Goal: Go to known website: Access a specific website the user already knows

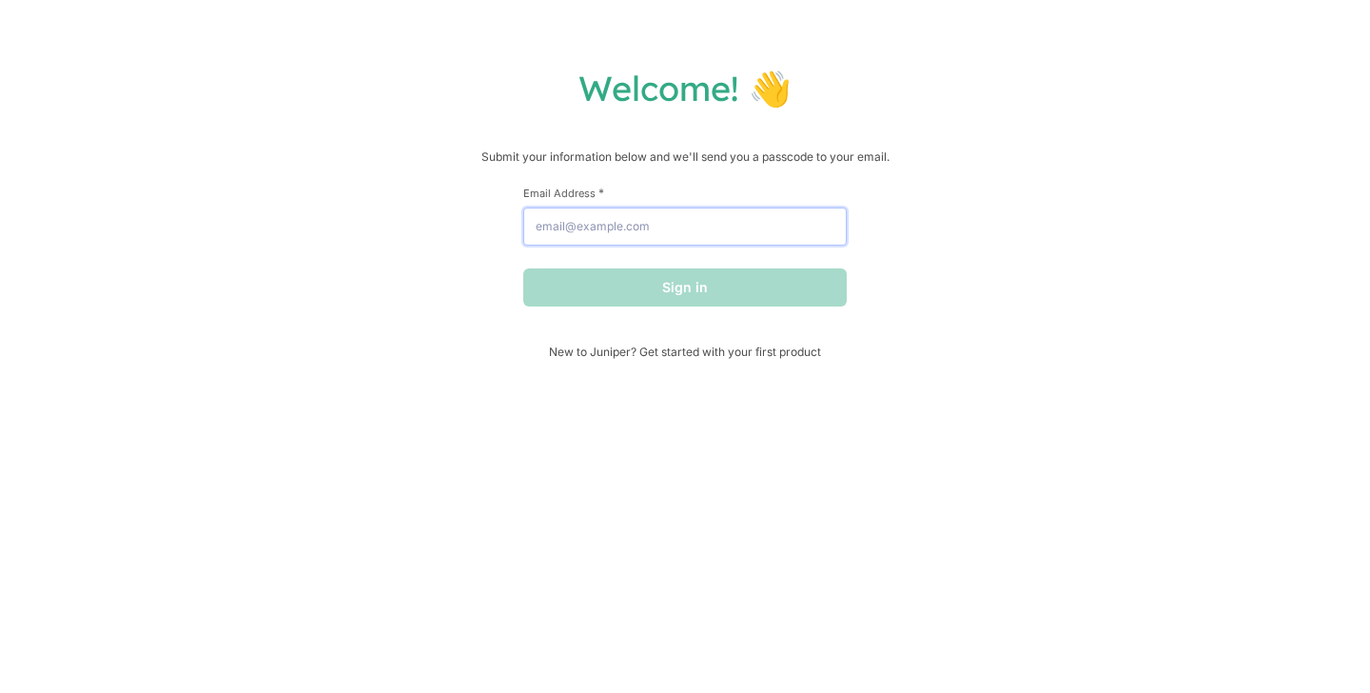
click at [614, 225] on input "Email Address *" at bounding box center [685, 226] width 324 height 38
type input "[PERSON_NAME][EMAIL_ADDRESS][PERSON_NAME][DOMAIN_NAME]"
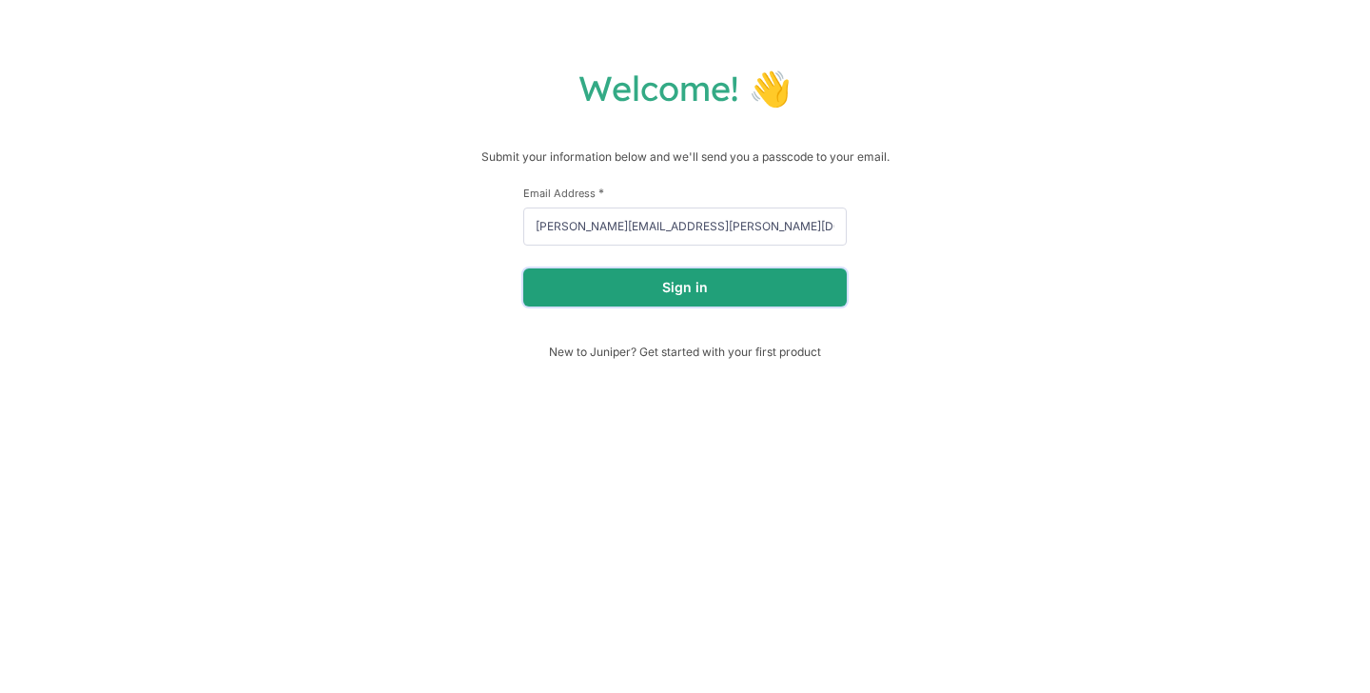
click at [651, 295] on button "Sign in" at bounding box center [685, 287] width 324 height 38
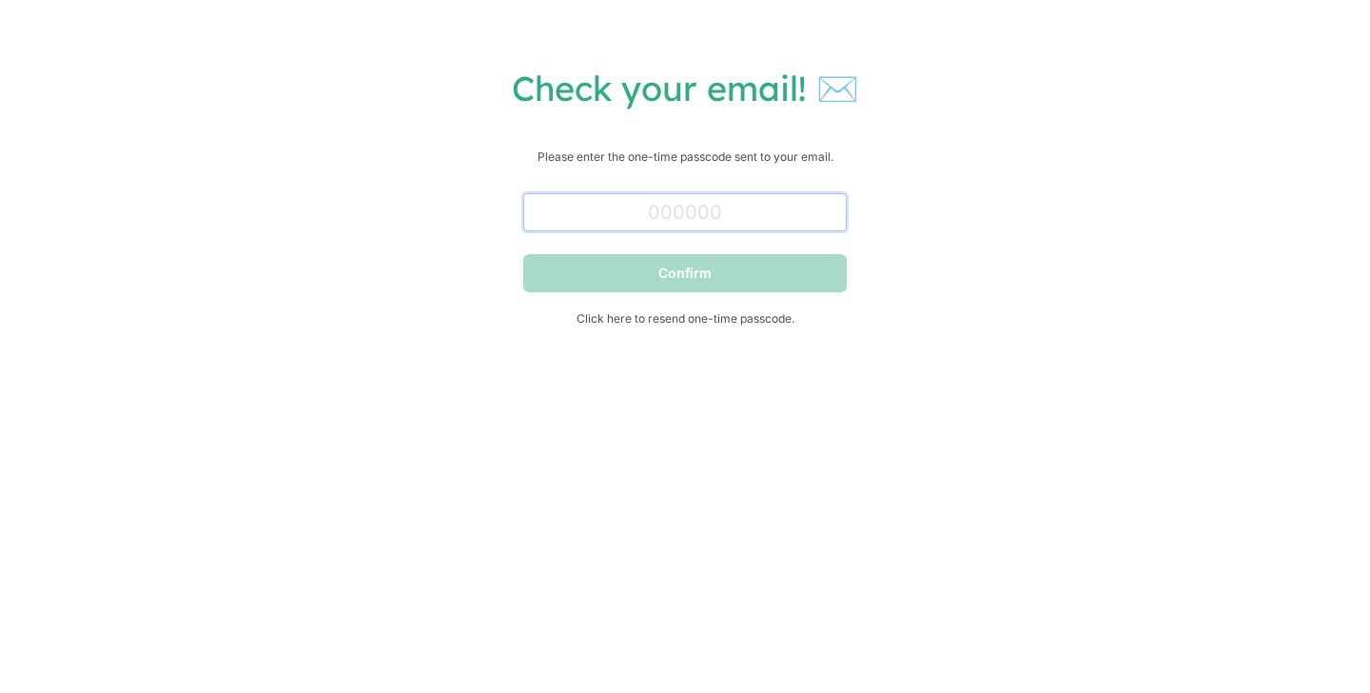
click at [648, 198] on input "text" at bounding box center [685, 212] width 324 height 38
paste input "967168"
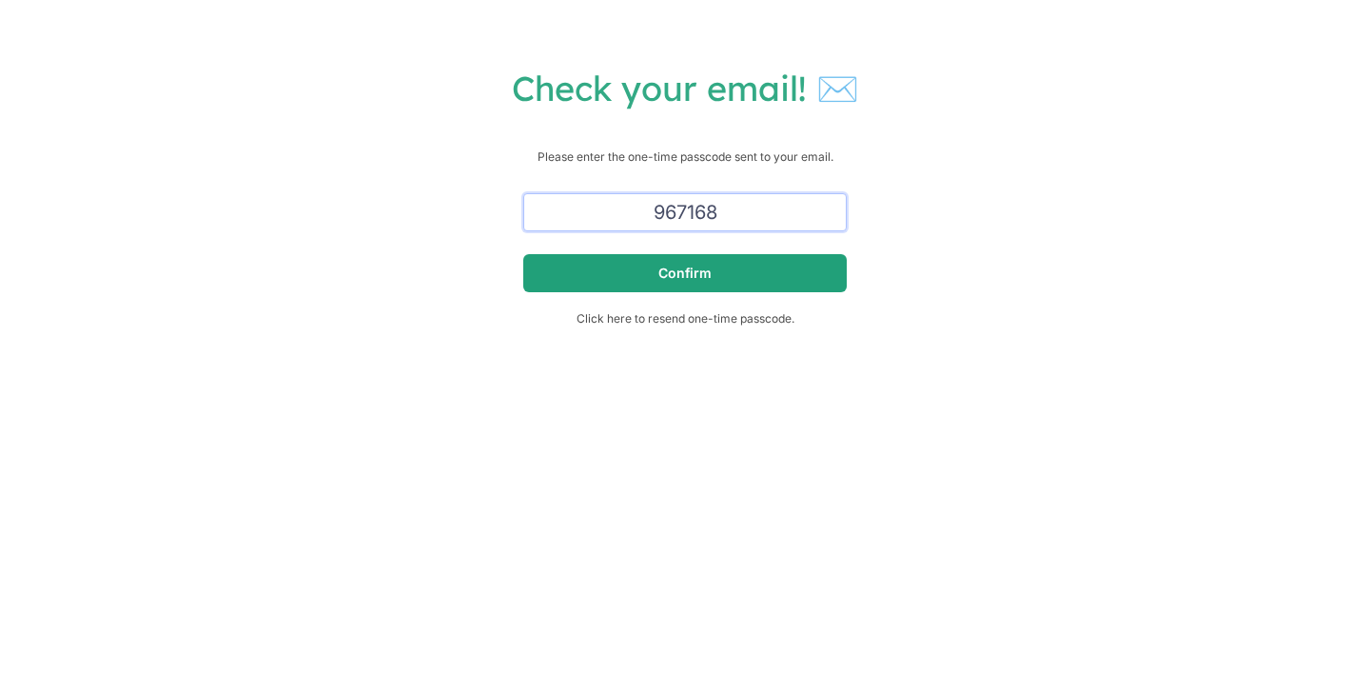
type input "967168"
click at [767, 275] on button "Confirm" at bounding box center [685, 273] width 324 height 38
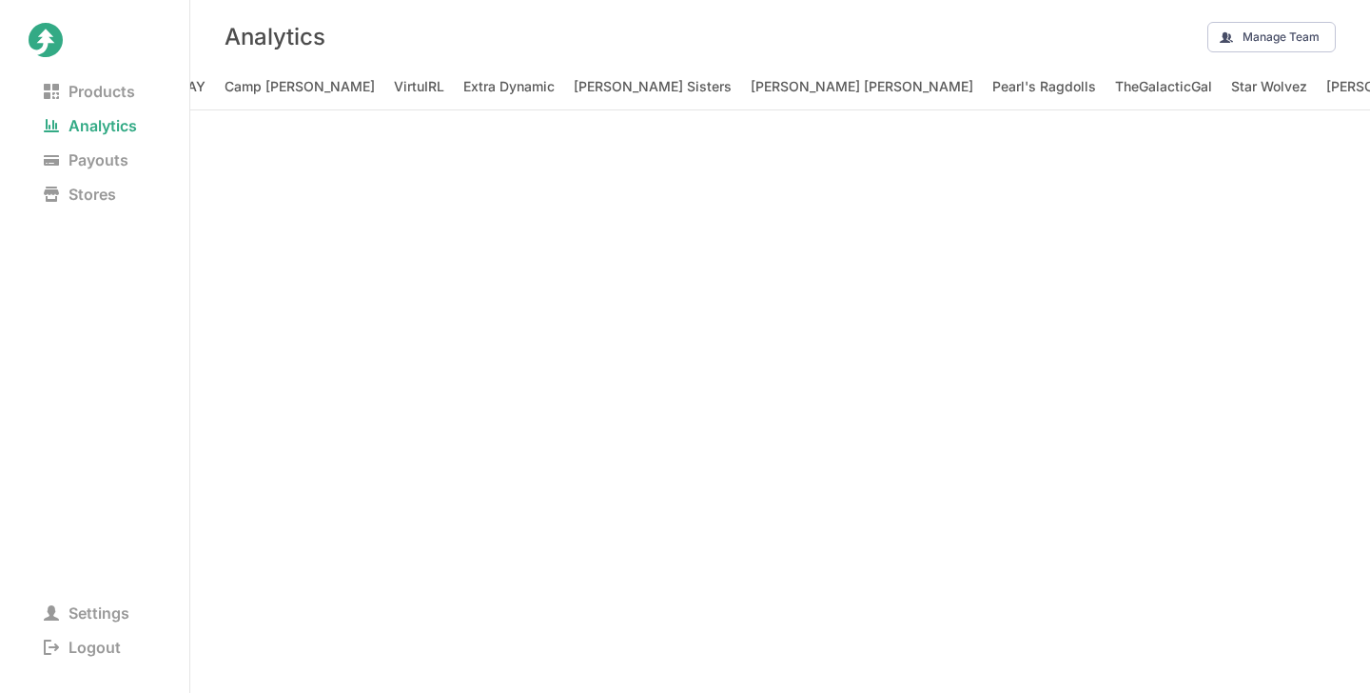
scroll to position [0, 13159]
